Goal: Obtain resource: Download file/media

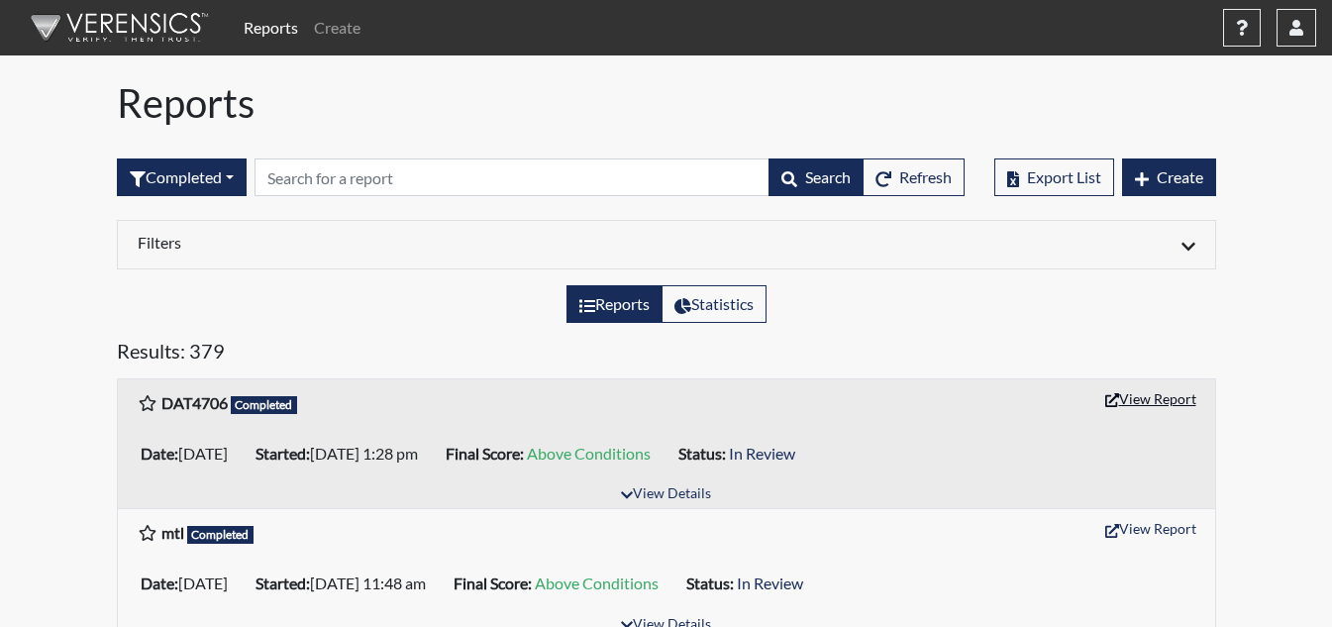
click at [1179, 392] on button "View Report" at bounding box center [1150, 398] width 109 height 31
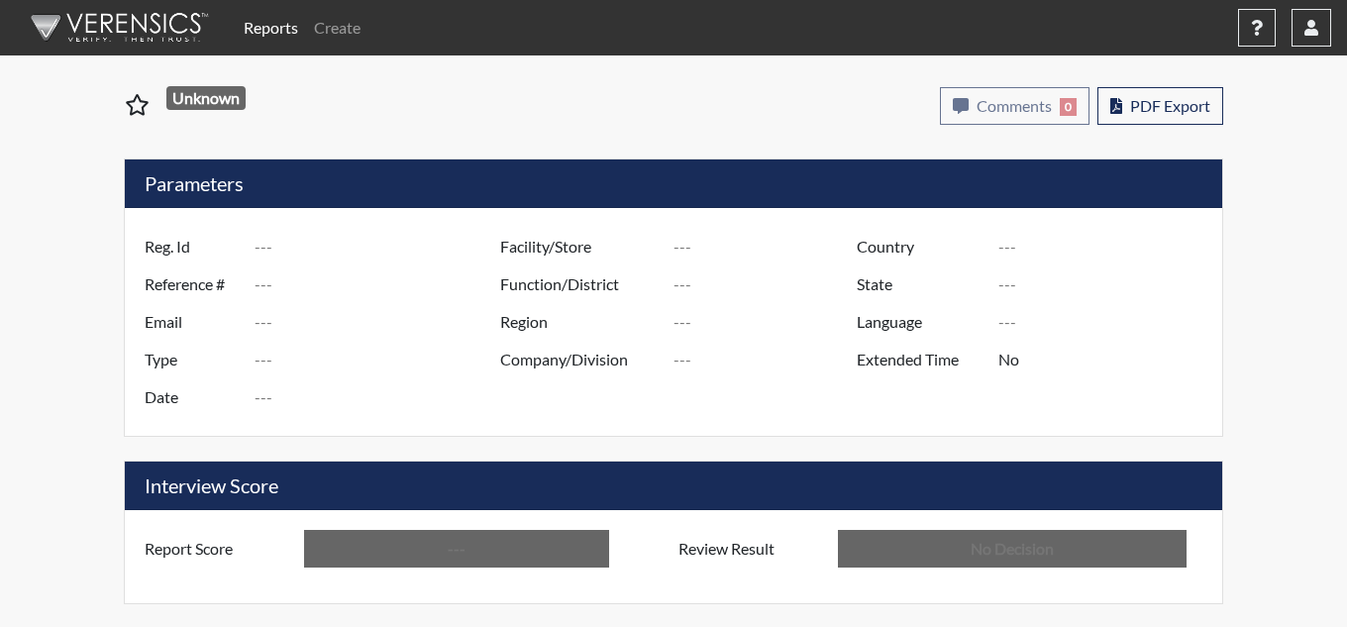
type input "DAT4706"
type input "50764"
type input "---"
type input "Corrections Pre-Employment"
type input "[DATE]"
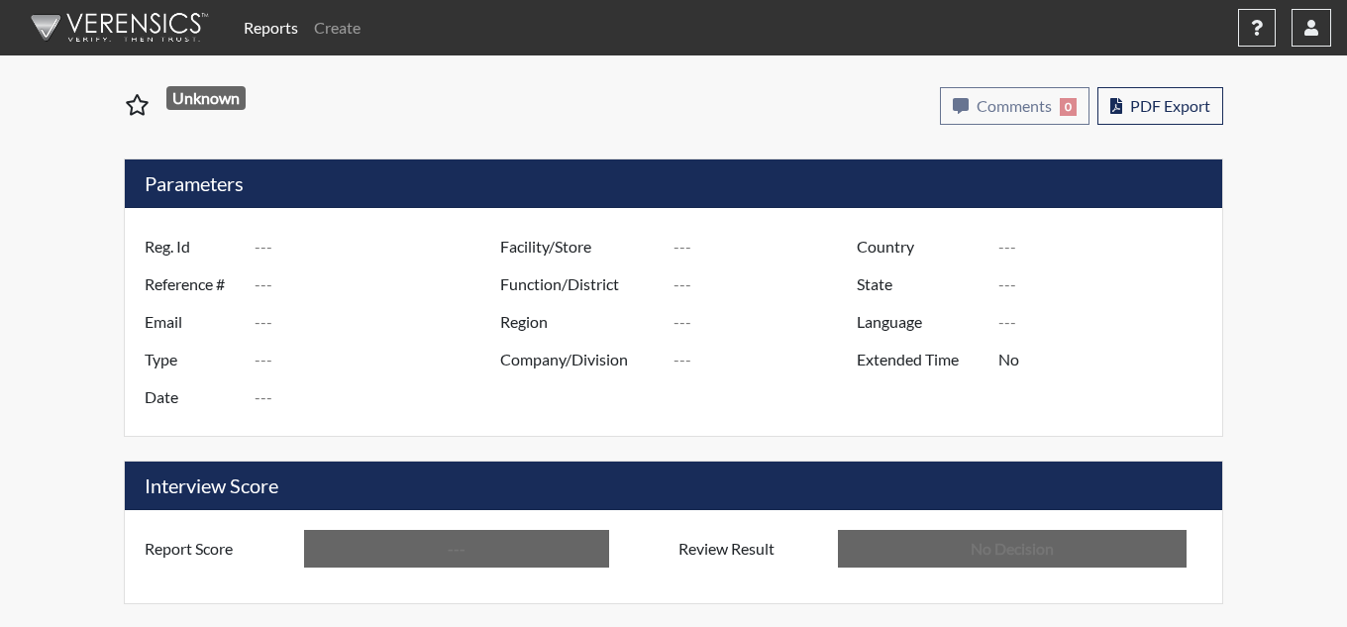
type input "[PERSON_NAME]"
type input "[GEOGRAPHIC_DATA]"
type input "[US_STATE]"
type input "English"
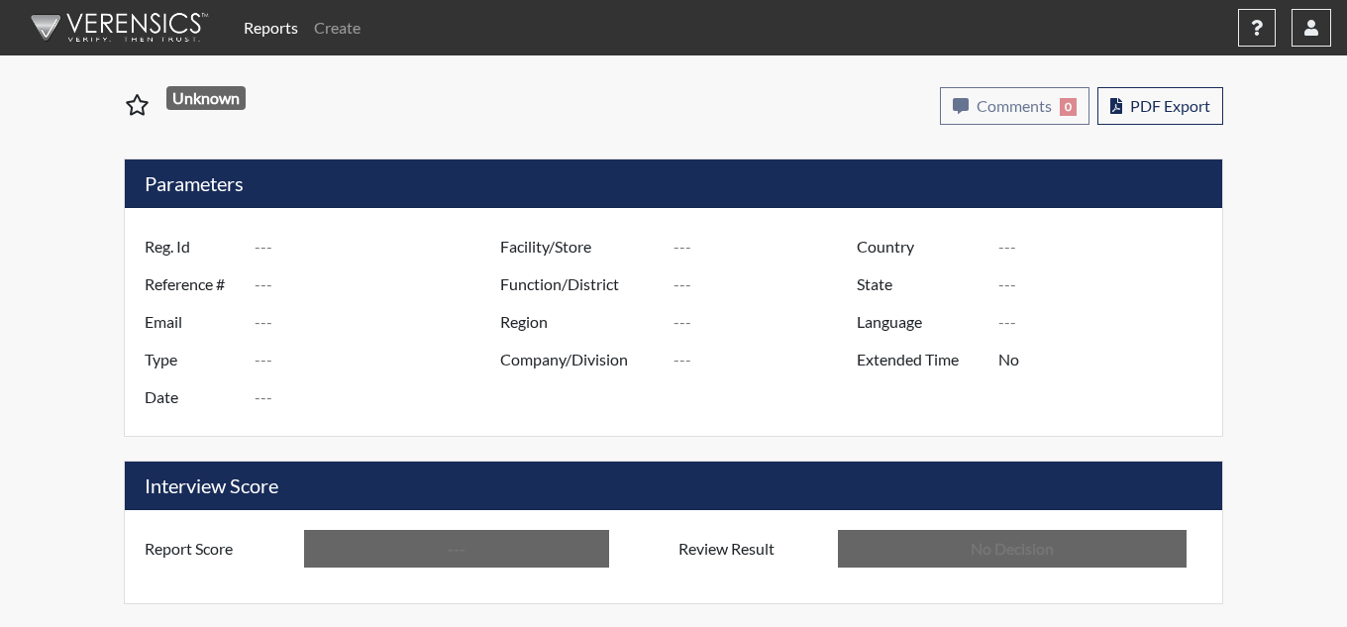
type input "Above Conditions"
type input "In Review"
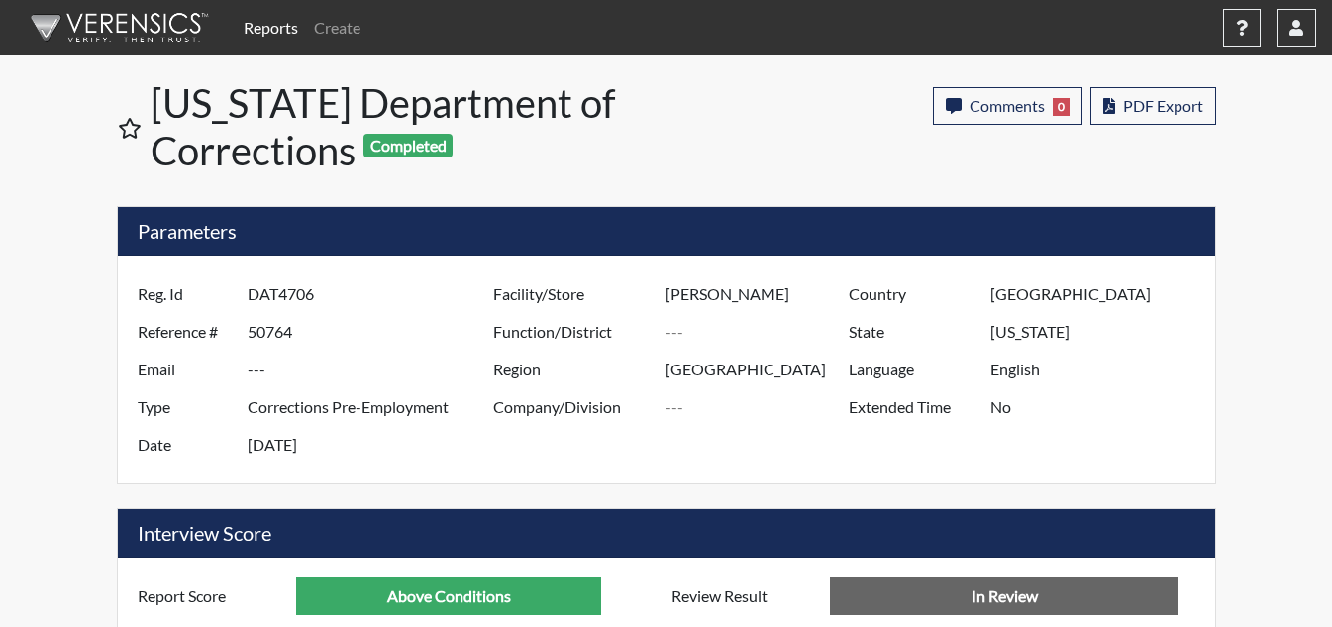
scroll to position [329, 823]
click at [1144, 112] on span "PDF Export" at bounding box center [1163, 105] width 80 height 19
